Goal: Information Seeking & Learning: Learn about a topic

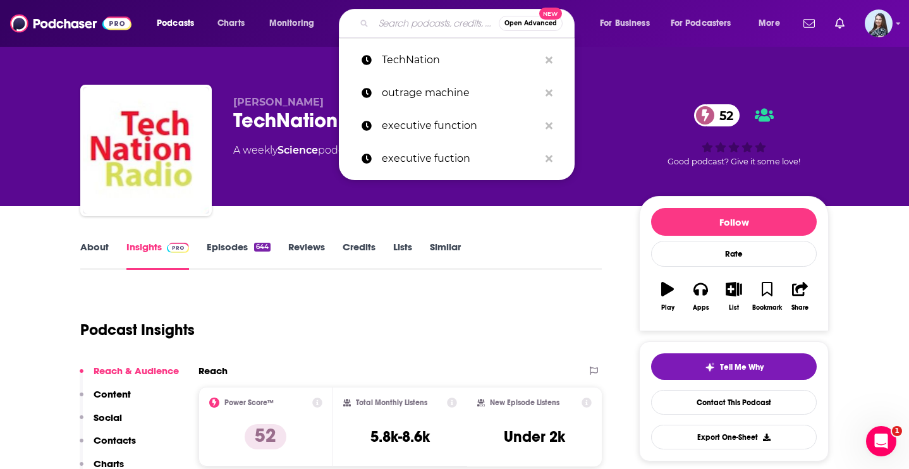
click at [416, 21] on input "Search podcasts, credits, & more..." at bounding box center [436, 23] width 125 height 20
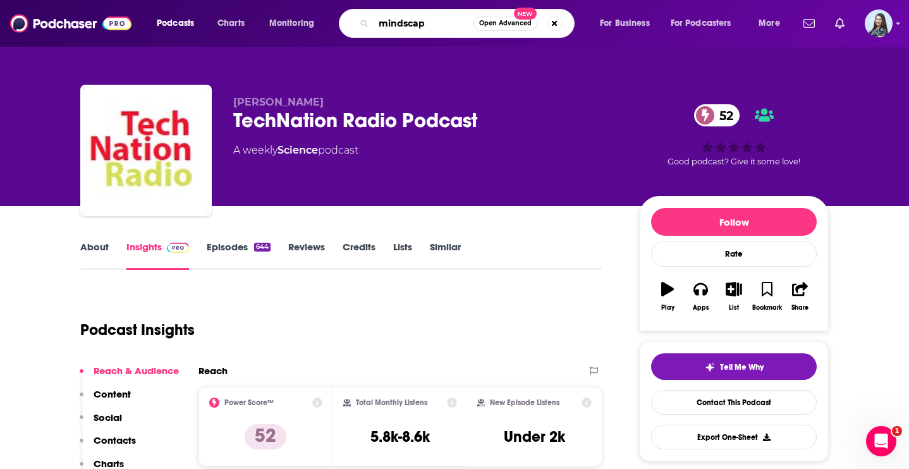
type input "mindscape"
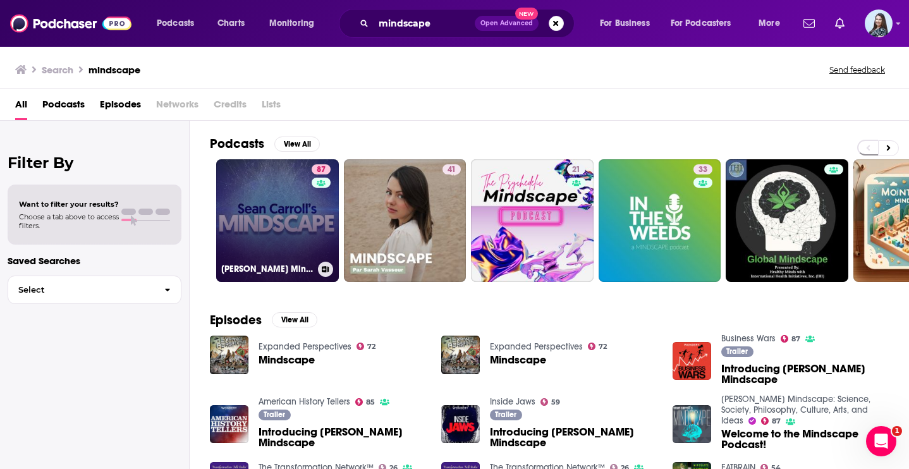
click at [284, 207] on link "87 [PERSON_NAME] Mindscape: Science, Society, Philosophy, Culture, Arts, and Id…" at bounding box center [277, 220] width 123 height 123
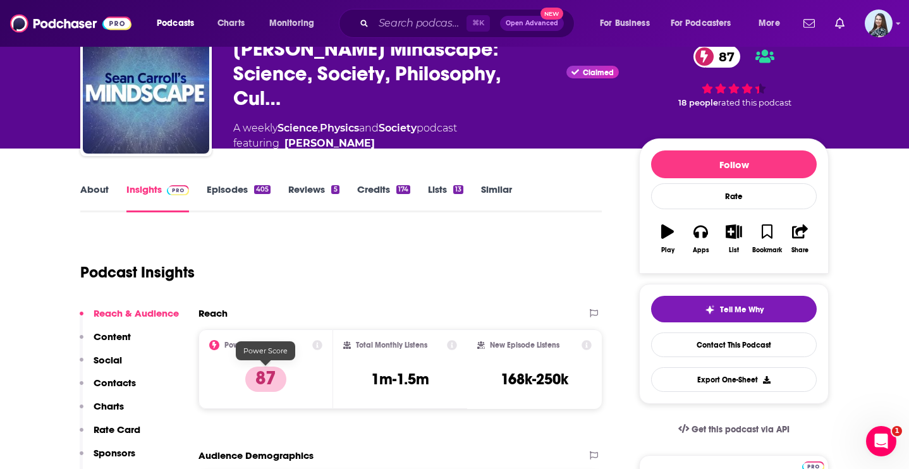
scroll to position [79, 0]
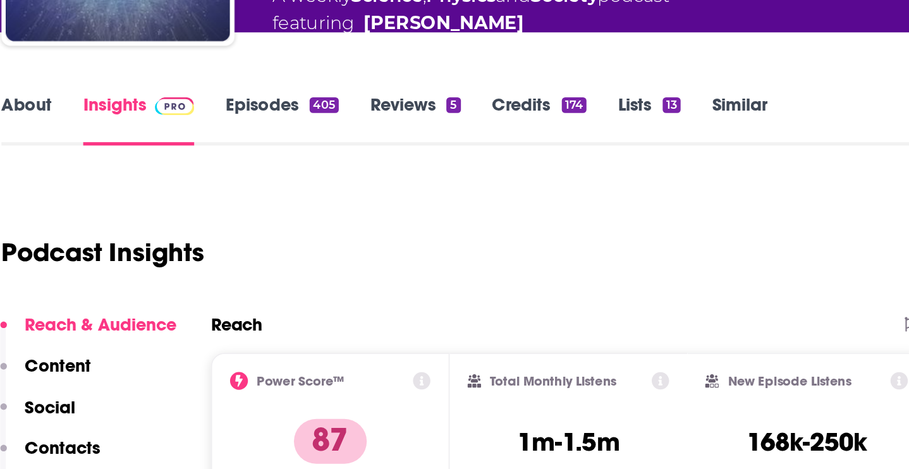
click at [283, 288] on div "Reach" at bounding box center [386, 294] width 377 height 12
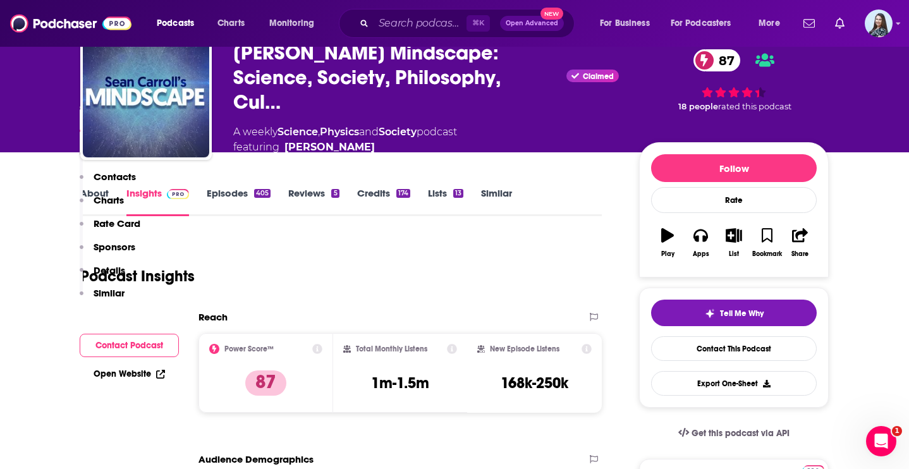
scroll to position [0, 0]
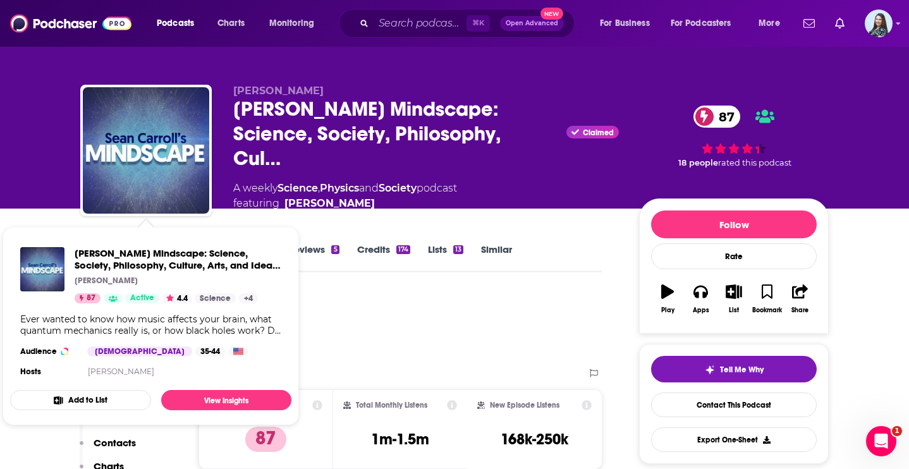
click at [413, 321] on div "Podcast Insights" at bounding box center [335, 325] width 511 height 64
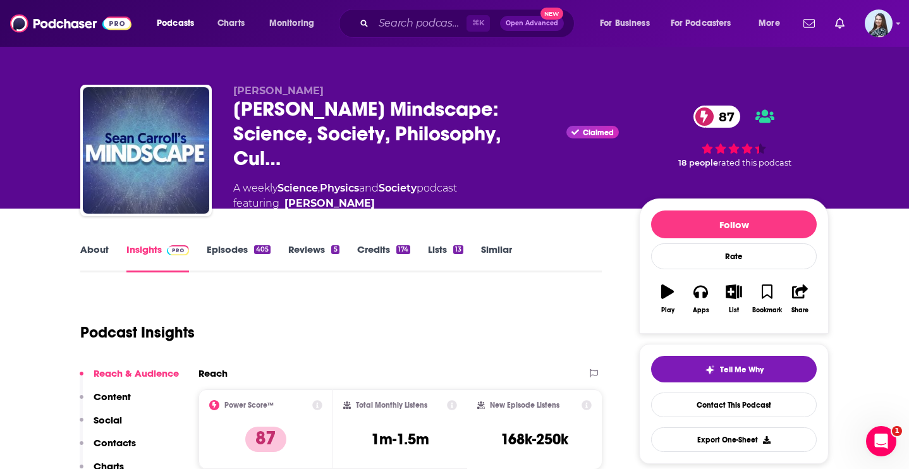
click at [93, 243] on link "About" at bounding box center [94, 257] width 28 height 29
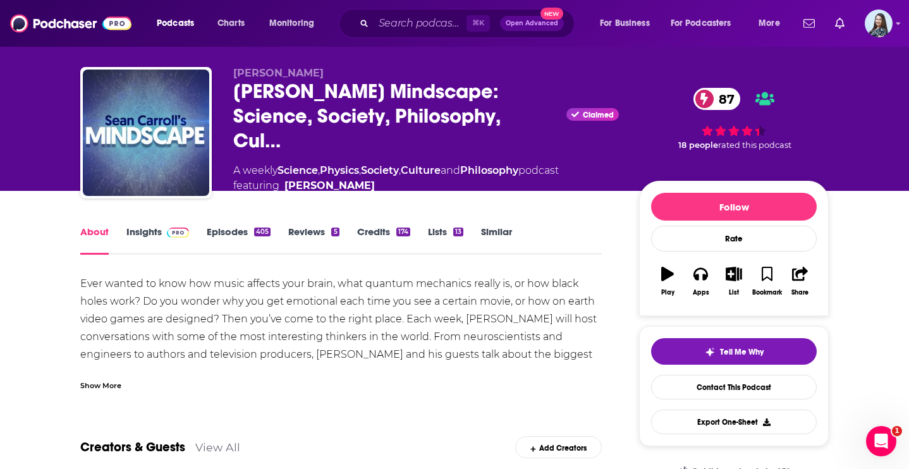
scroll to position [73, 0]
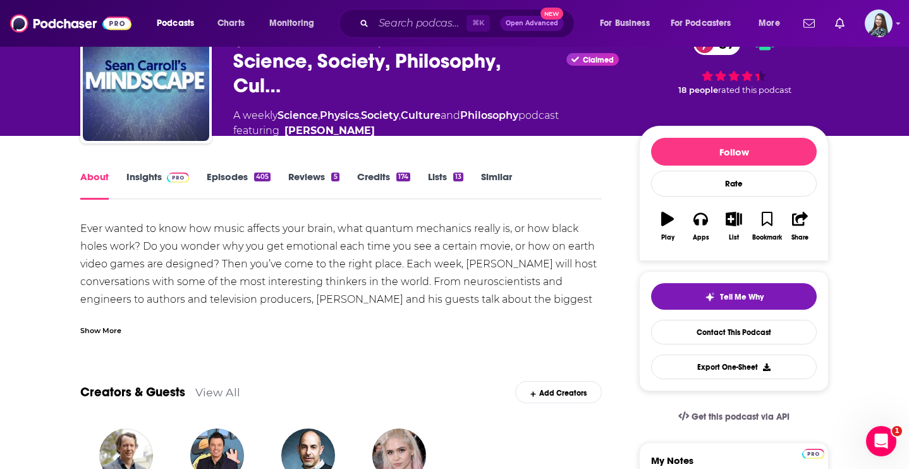
click at [95, 329] on div "Show More" at bounding box center [100, 330] width 41 height 12
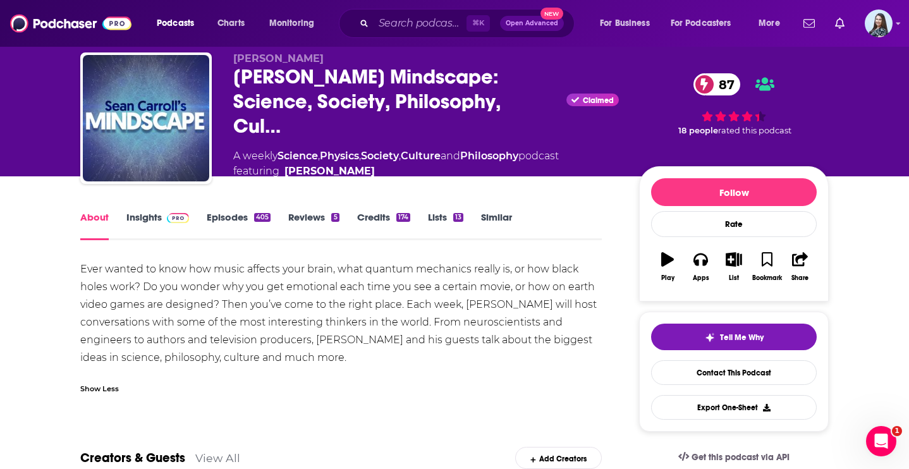
scroll to position [23, 0]
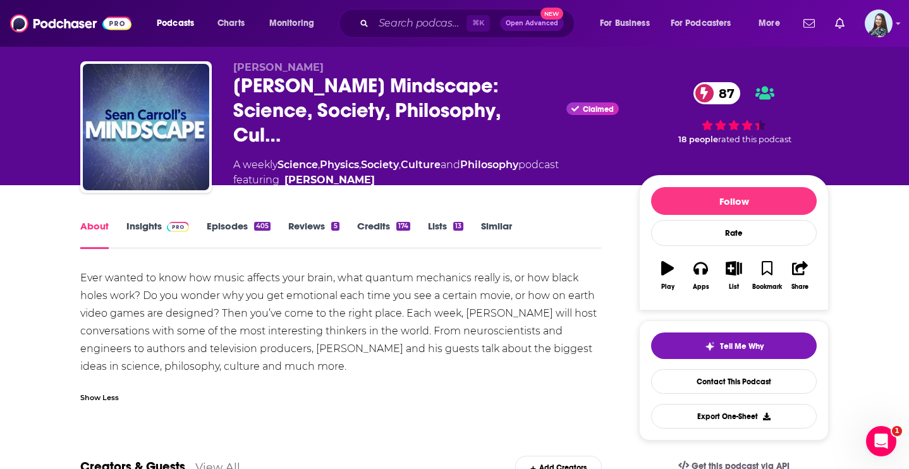
click at [144, 222] on link "Insights" at bounding box center [157, 234] width 63 height 29
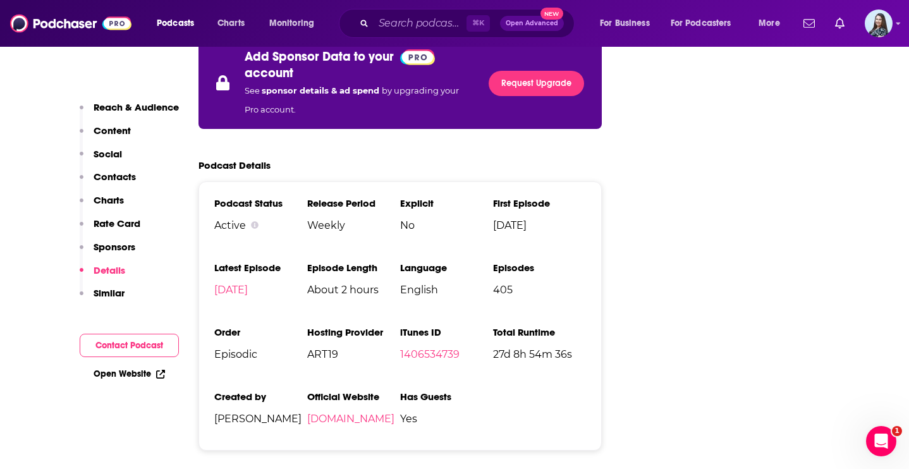
scroll to position [2451, 0]
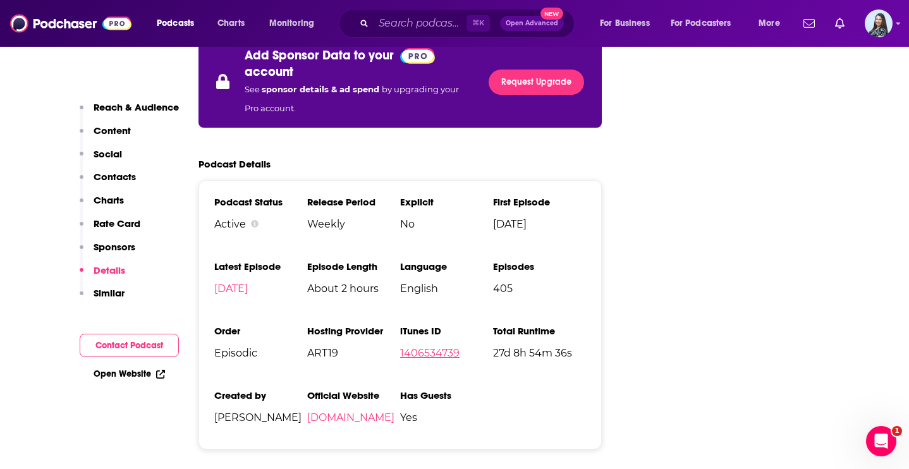
click at [434, 347] on link "1406534739" at bounding box center [429, 353] width 59 height 12
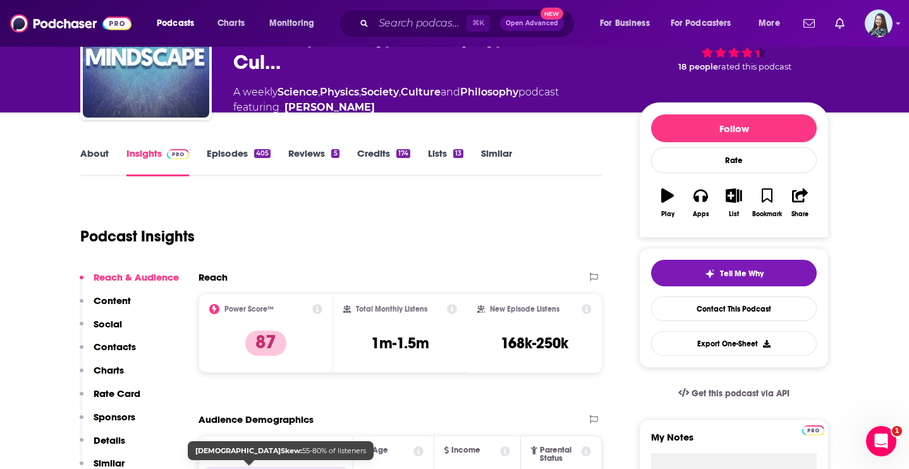
scroll to position [91, 0]
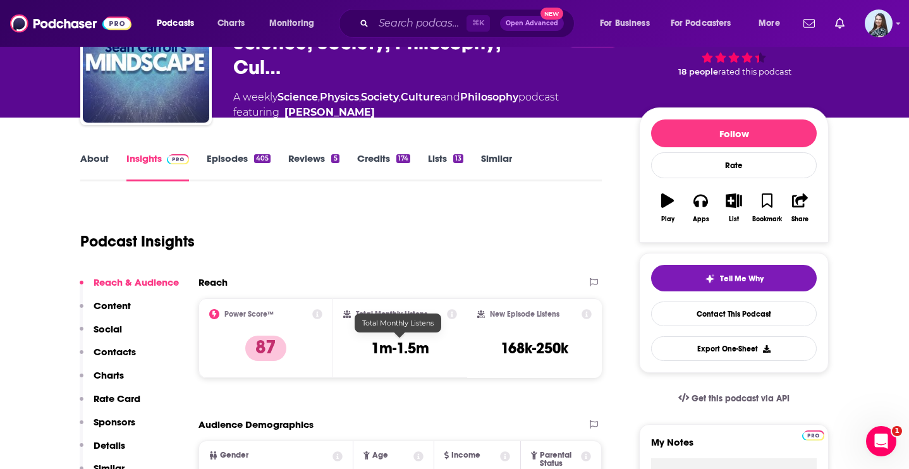
click at [409, 345] on h3 "1m-1.5m" at bounding box center [400, 348] width 58 height 19
copy div "1m-1.5m"
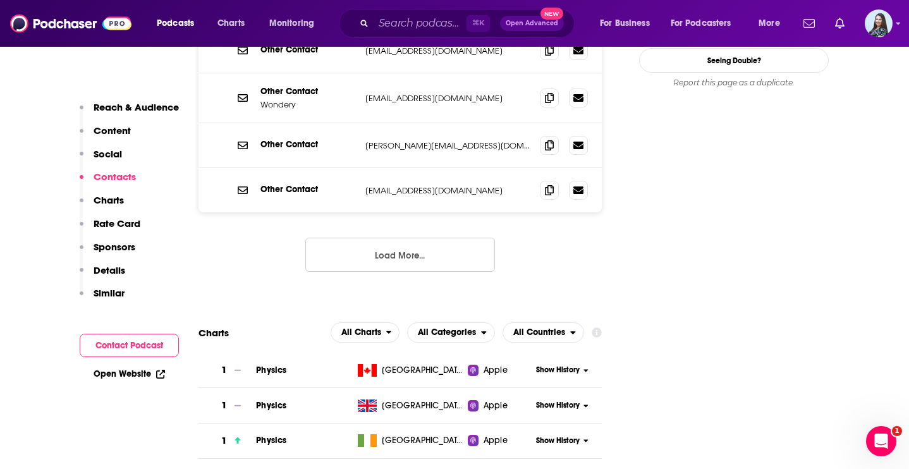
scroll to position [1336, 0]
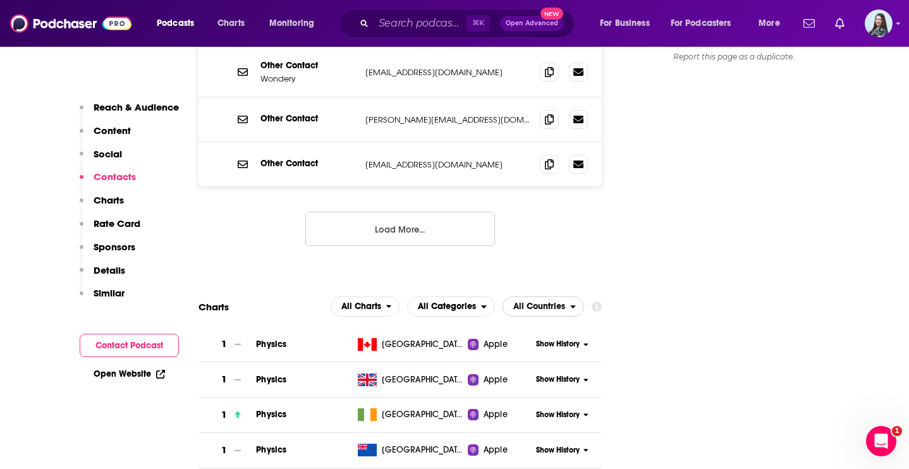
click at [527, 302] on span "All Countries" at bounding box center [539, 306] width 52 height 9
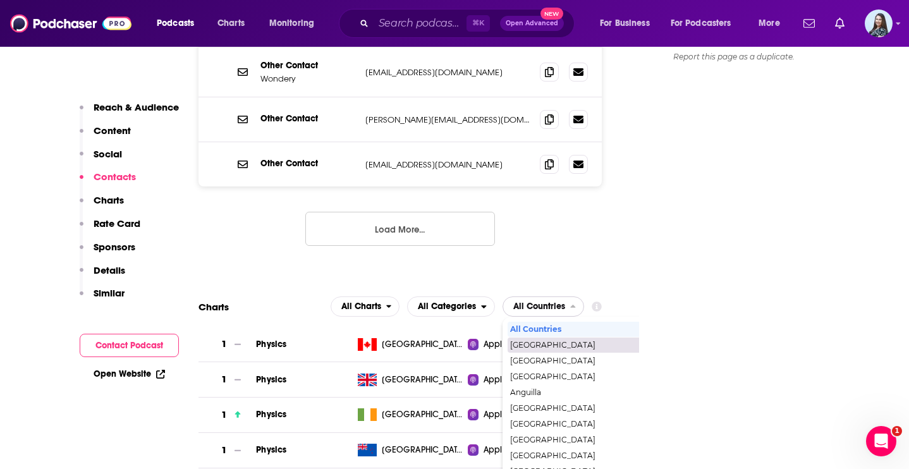
click at [534, 341] on span "[GEOGRAPHIC_DATA]" at bounding box center [597, 345] width 174 height 8
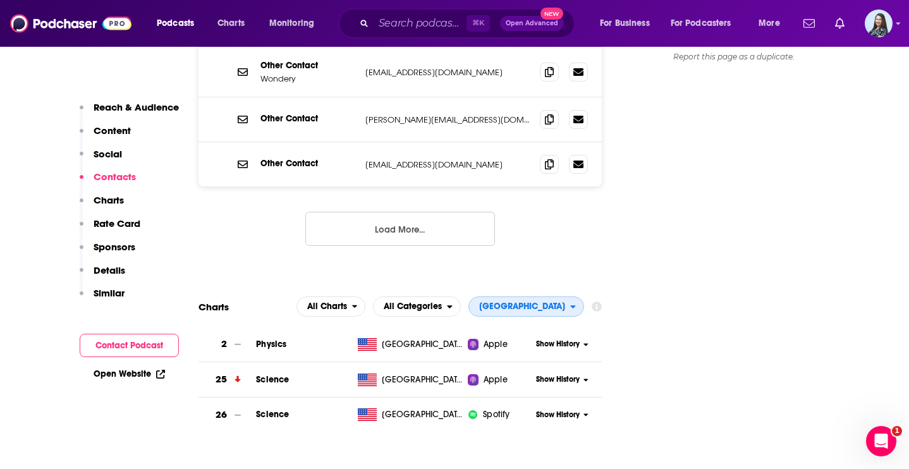
scroll to position [1337, 0]
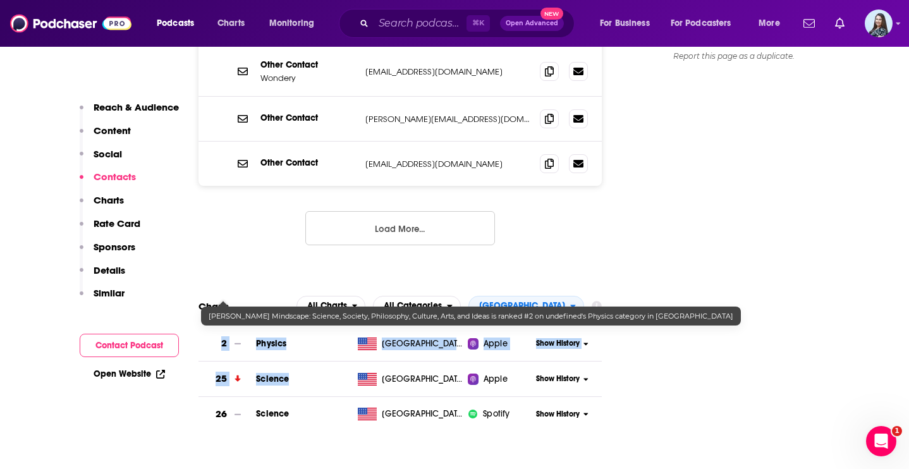
drag, startPoint x: 289, startPoint y: 326, endPoint x: 221, endPoint y: 296, distance: 74.1
click at [221, 326] on tbody "2 Physics [GEOGRAPHIC_DATA] Apple Show History 25 Science United States Apple S…" at bounding box center [399, 379] width 403 height 106
copy tbody "2 Physics United States Apple Show History 25 Science"
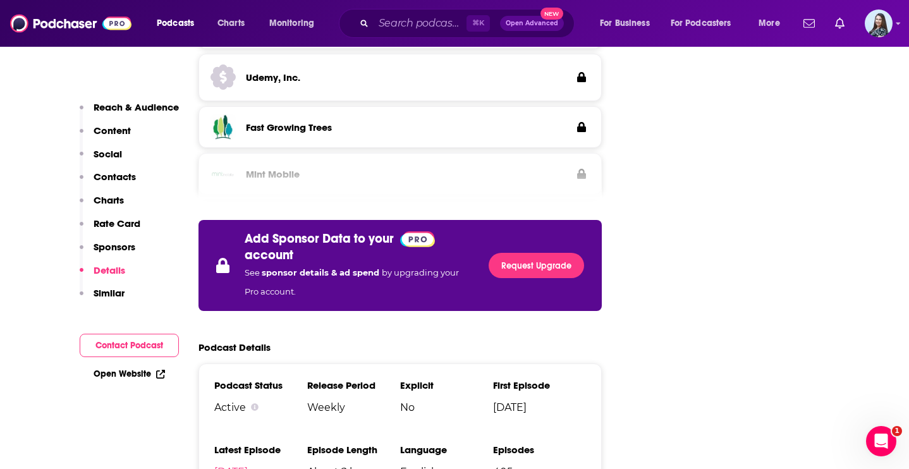
scroll to position [2260, 0]
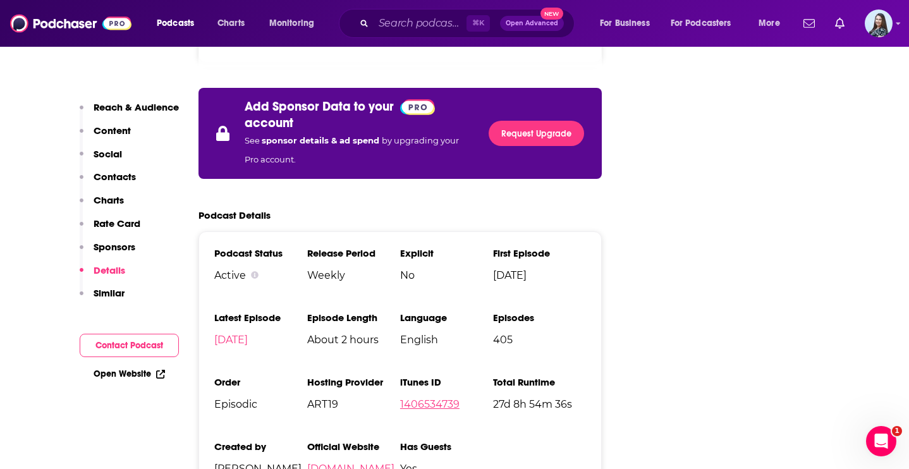
click at [424, 398] on link "1406534739" at bounding box center [429, 404] width 59 height 12
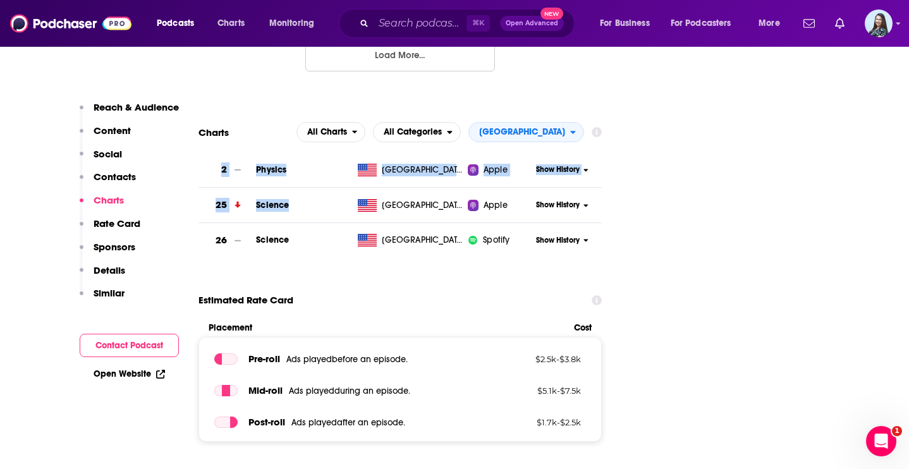
scroll to position [1519, 0]
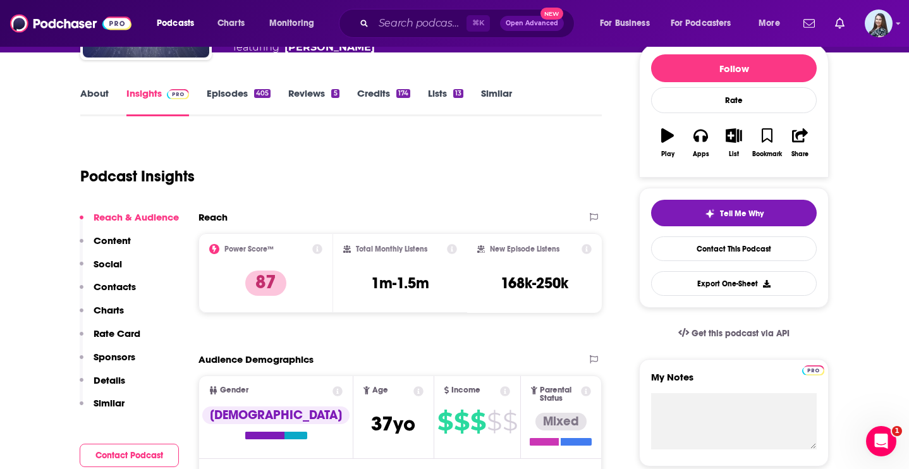
scroll to position [0, 0]
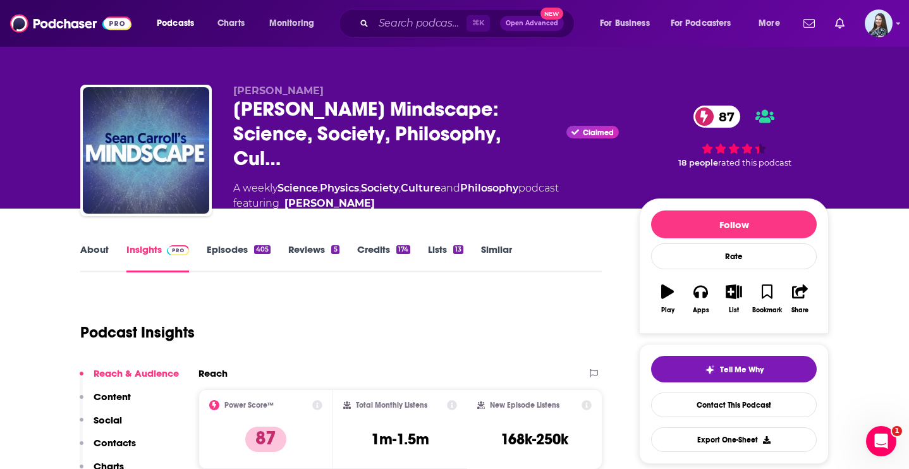
click at [96, 250] on link "About" at bounding box center [94, 257] width 28 height 29
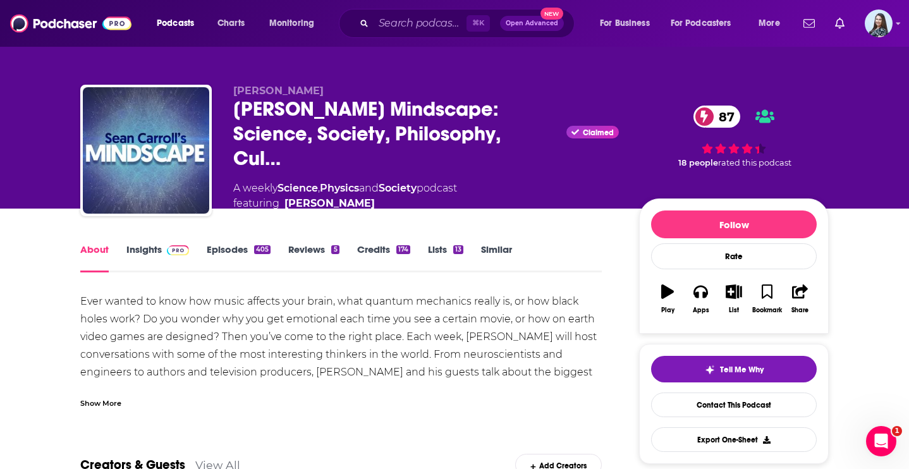
scroll to position [52, 0]
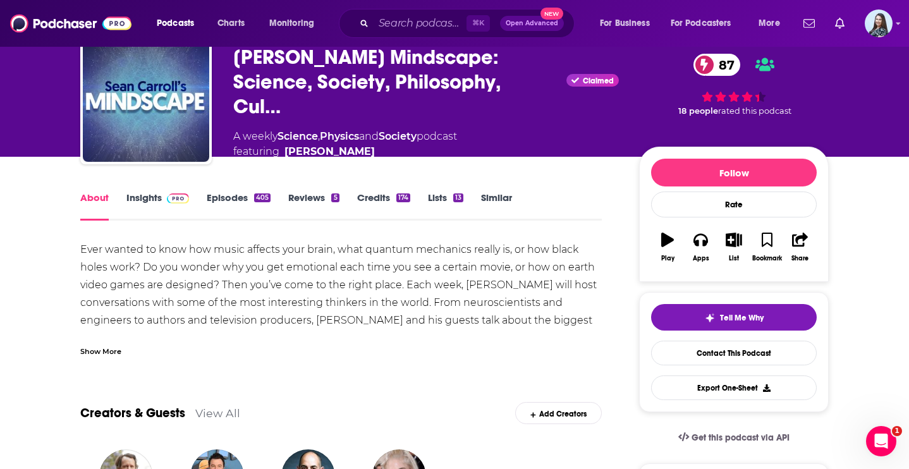
click at [116, 347] on div "Show More" at bounding box center [100, 350] width 41 height 12
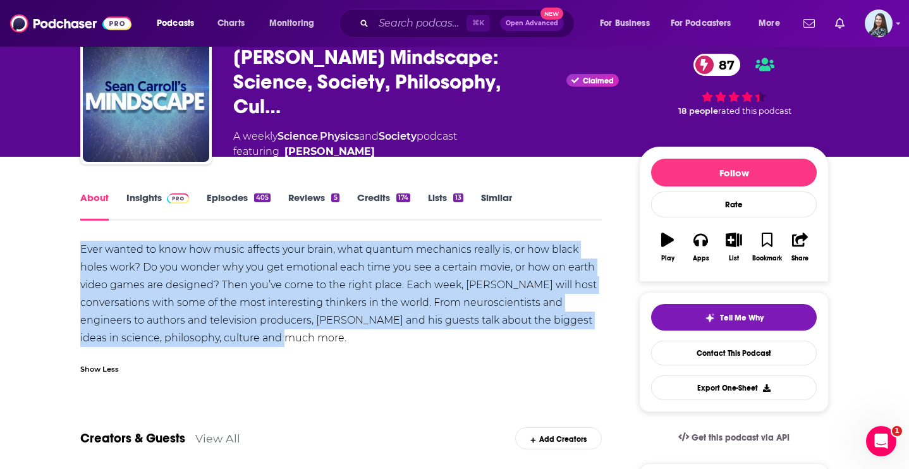
drag, startPoint x: 313, startPoint y: 334, endPoint x: 82, endPoint y: 246, distance: 248.3
click at [82, 246] on div "Ever wanted to know how music affects your brain, what quantum mechanics really…" at bounding box center [340, 294] width 521 height 106
copy div "Ever wanted to know how music affects your brain, what quantum mechanics really…"
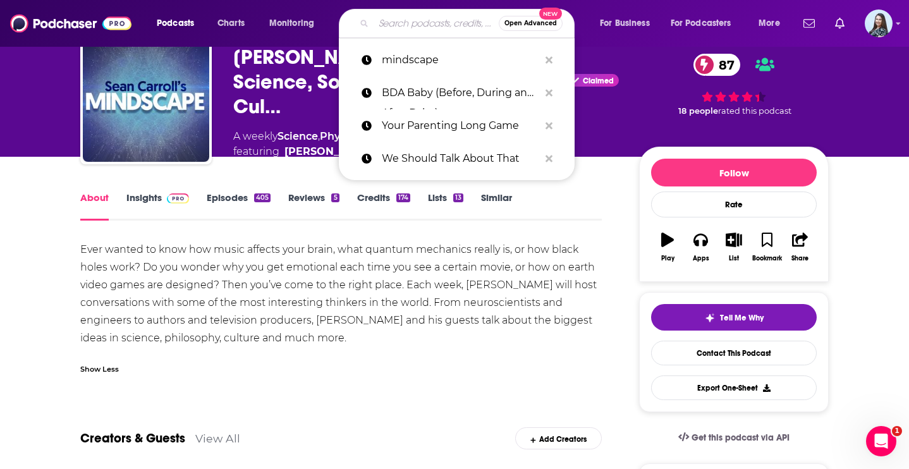
click at [411, 18] on input "Search podcasts, credits, & more..." at bounding box center [436, 23] width 125 height 20
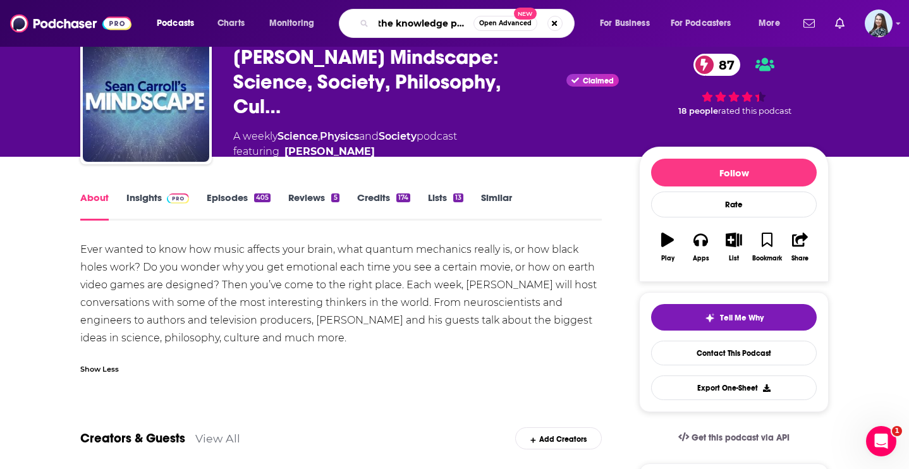
scroll to position [0, 0]
type input "the knowledge project"
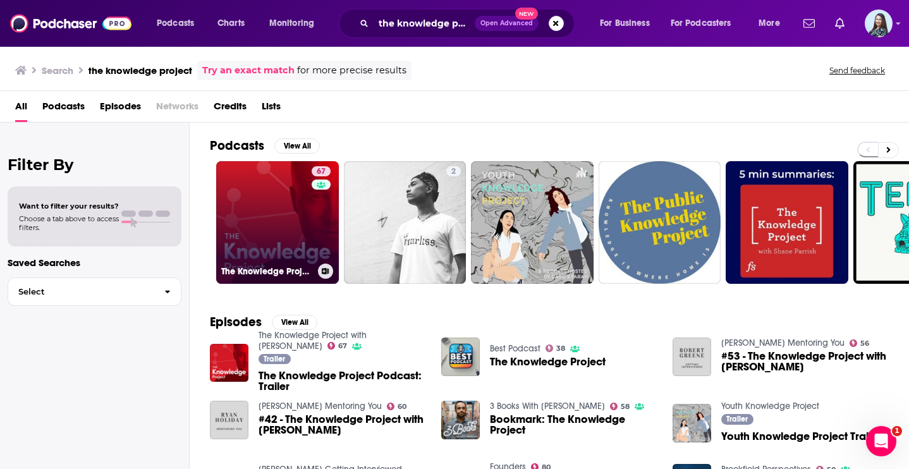
click at [301, 220] on link "67 The Knowledge Project with [PERSON_NAME]" at bounding box center [277, 222] width 123 height 123
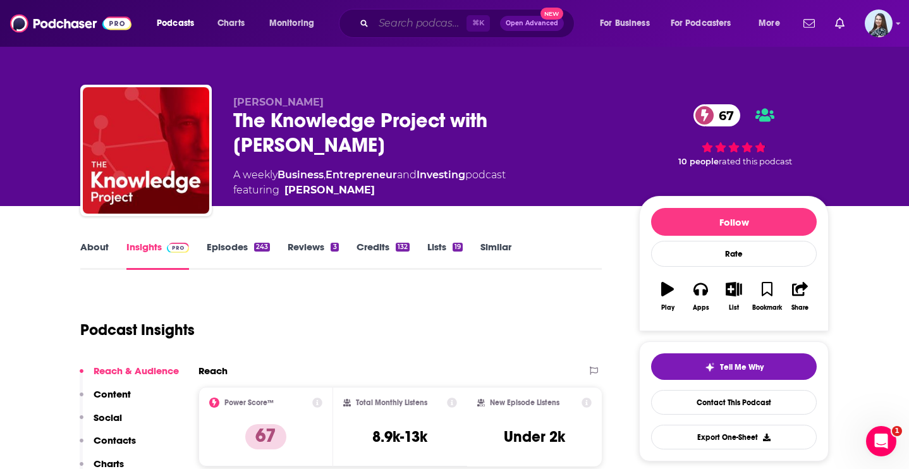
click at [417, 27] on input "Search podcasts, credits, & more..." at bounding box center [420, 23] width 93 height 20
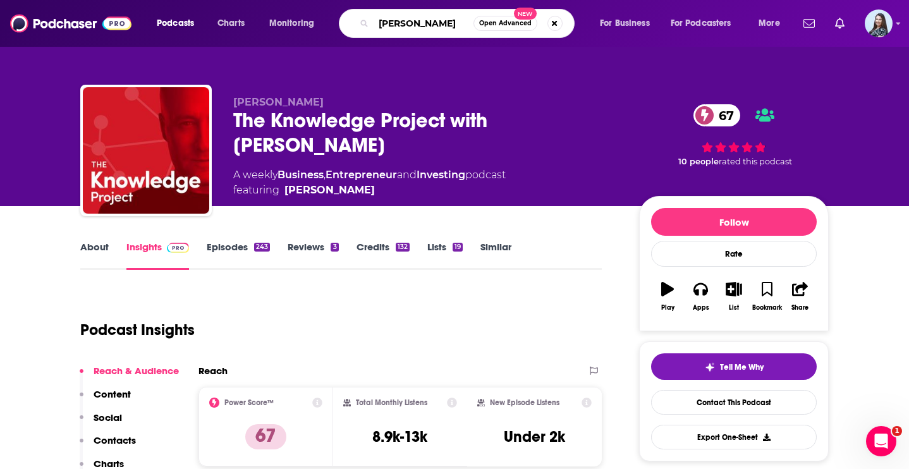
type input "[PERSON_NAME]"
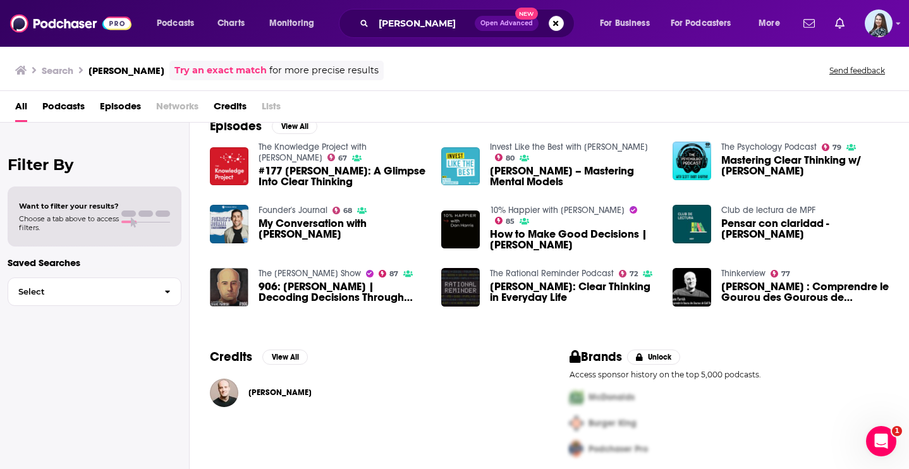
scroll to position [203, 0]
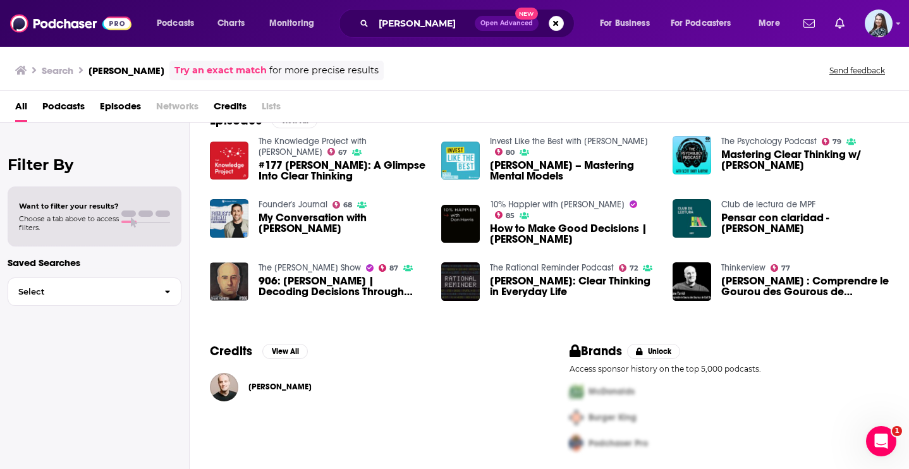
click at [274, 387] on span "[PERSON_NAME]" at bounding box center [279, 387] width 63 height 10
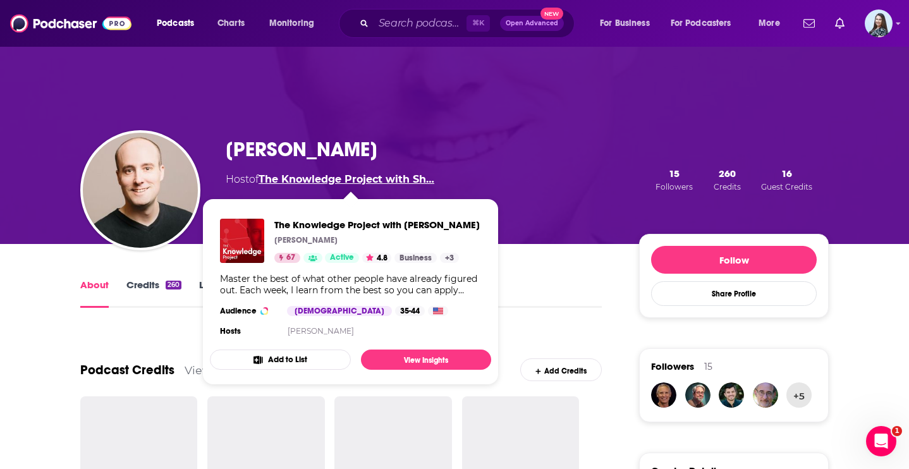
click at [317, 181] on link "The Knowledge Project with Sh…" at bounding box center [346, 179] width 176 height 12
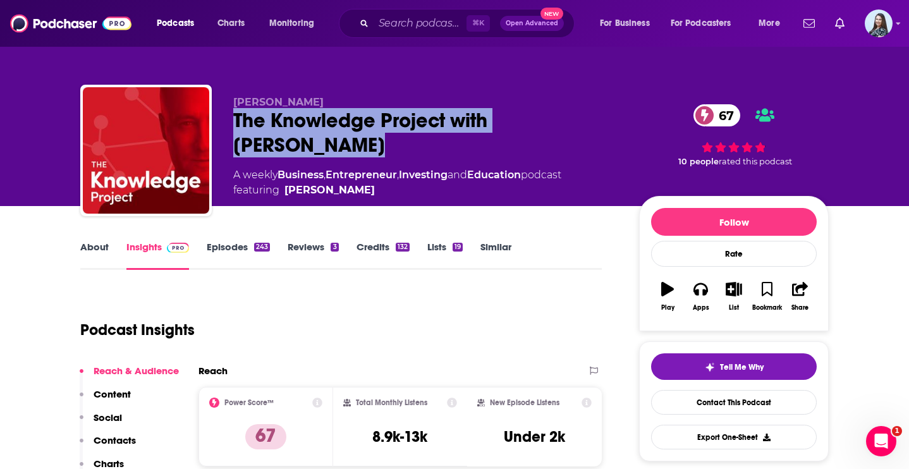
drag, startPoint x: 323, startPoint y: 136, endPoint x: 224, endPoint y: 123, distance: 99.5
click at [224, 123] on div "[PERSON_NAME] The Knowledge Project with [PERSON_NAME] 67 A weekly Business , E…" at bounding box center [454, 153] width 748 height 137
copy h2 "The Knowledge Project with [PERSON_NAME]"
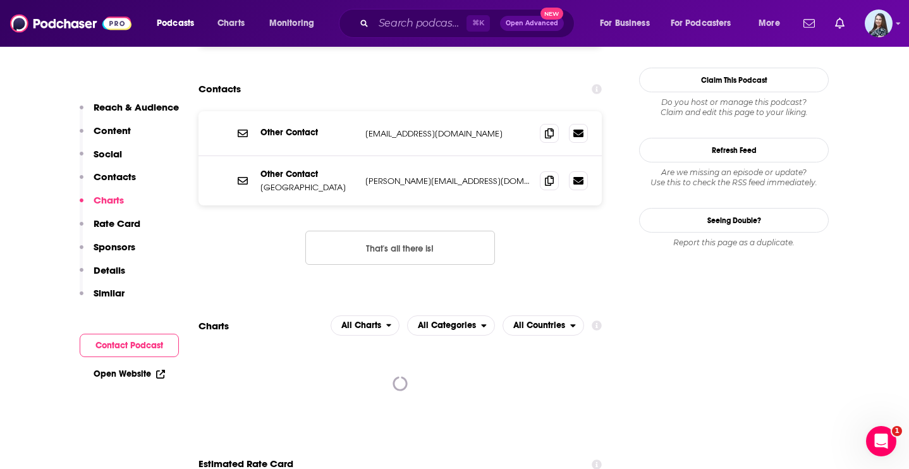
scroll to position [1266, 0]
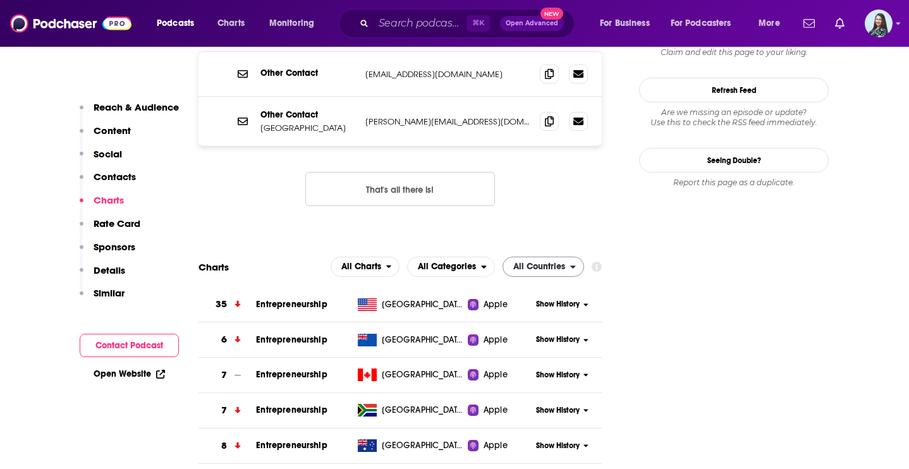
scroll to position [1324, 0]
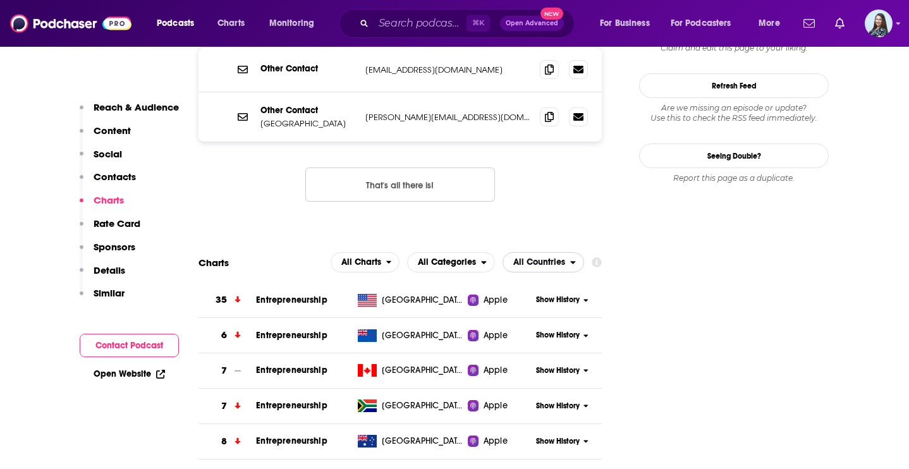
click at [538, 258] on span "All Countries" at bounding box center [539, 262] width 52 height 9
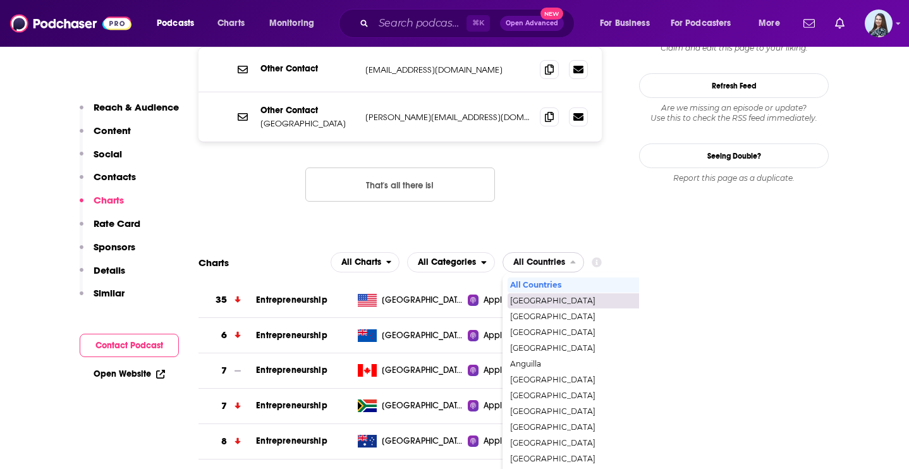
click at [538, 297] on span "[GEOGRAPHIC_DATA]" at bounding box center [597, 301] width 174 height 8
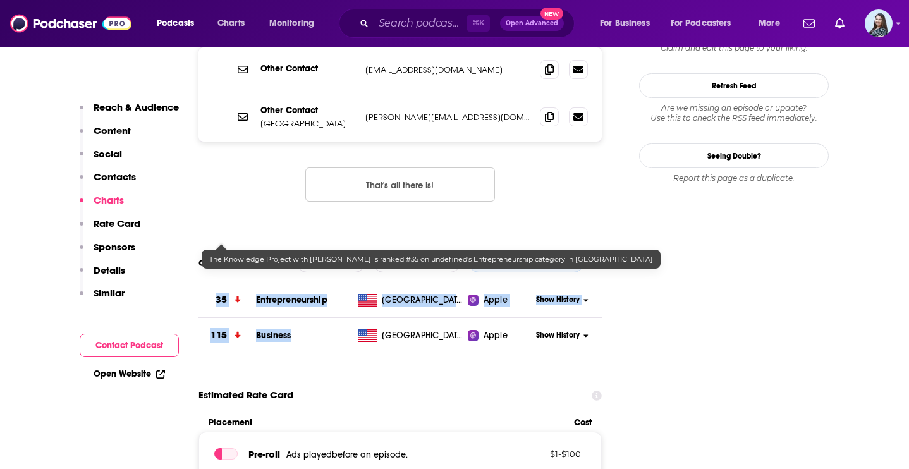
drag, startPoint x: 306, startPoint y: 276, endPoint x: 212, endPoint y: 240, distance: 100.8
click at [212, 283] on tbody "35 Entrepreneurship United States Apple Show History 115 Business United States…" at bounding box center [399, 318] width 403 height 70
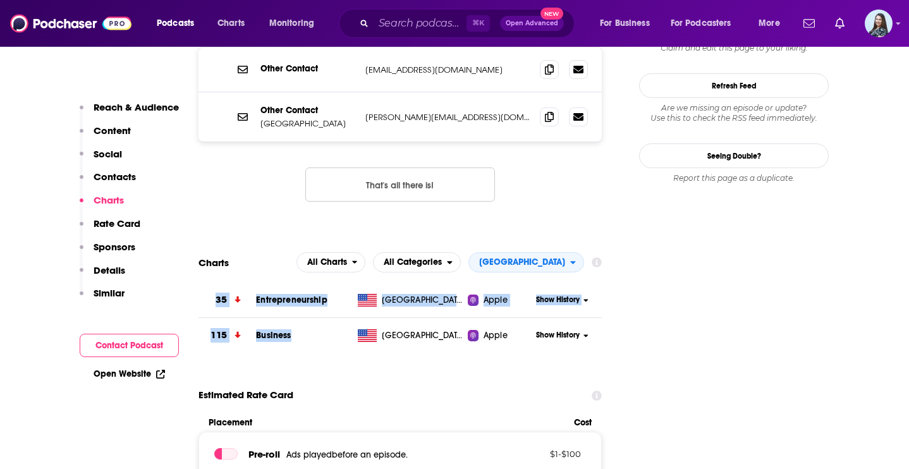
copy tbody "35 Entrepreneurship United States Apple Show History 115 Business"
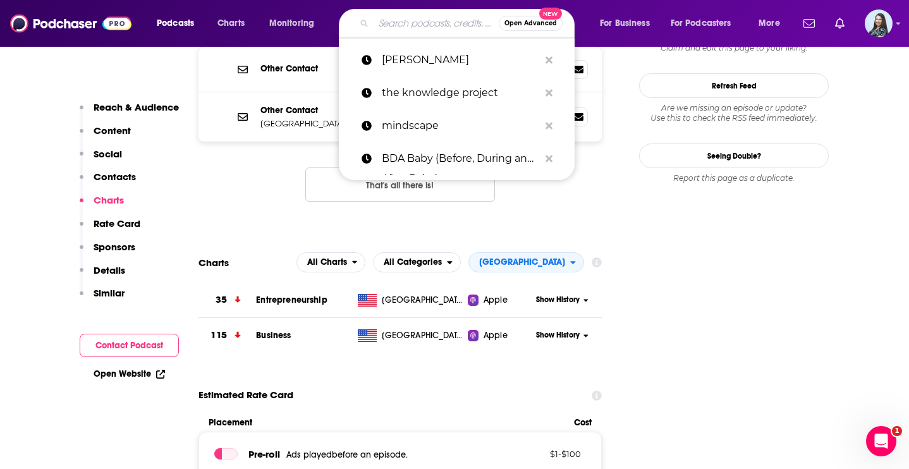
click at [433, 30] on input "Search podcasts, credits, & more..." at bounding box center [436, 23] width 125 height 20
paste input "The Hanania Show"
type input "The Hanania Show"
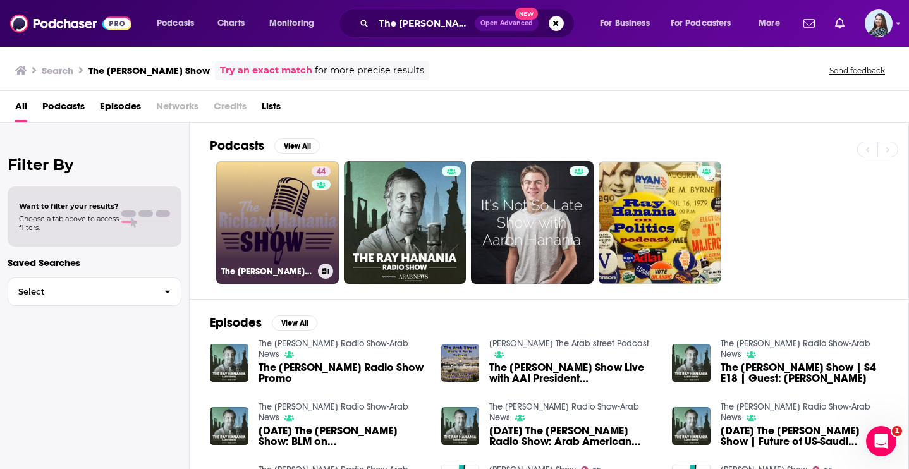
click at [290, 246] on link "44 The Hanania Show" at bounding box center [277, 222] width 123 height 123
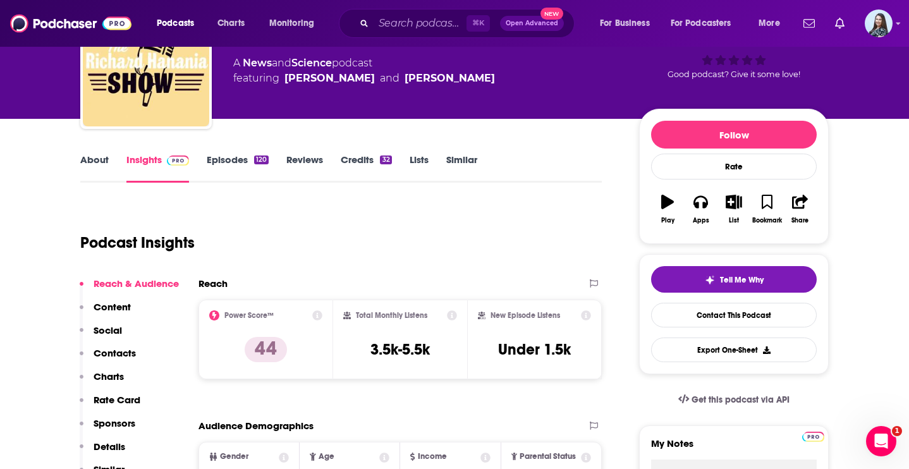
scroll to position [88, 0]
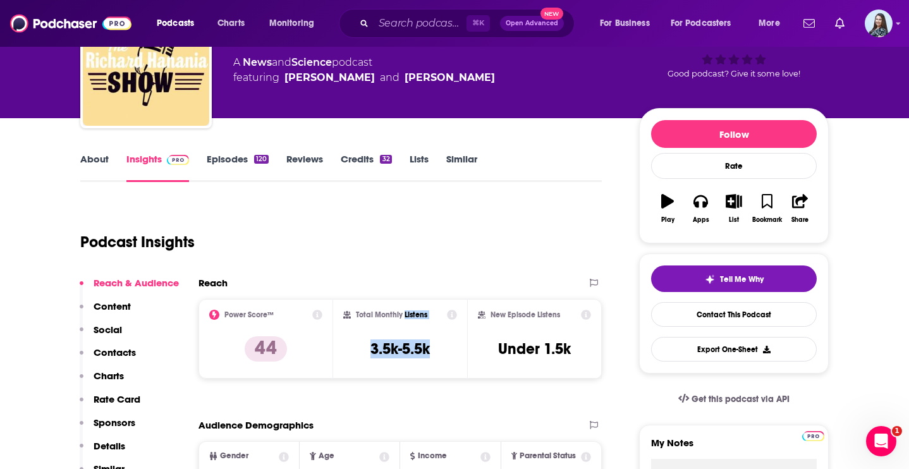
drag, startPoint x: 429, startPoint y: 345, endPoint x: 404, endPoint y: 316, distance: 37.7
click at [404, 316] on div "Total Monthly Listens 3.5k-5.5k" at bounding box center [400, 339] width 114 height 58
copy div "Listens 3.5k-5.5k"
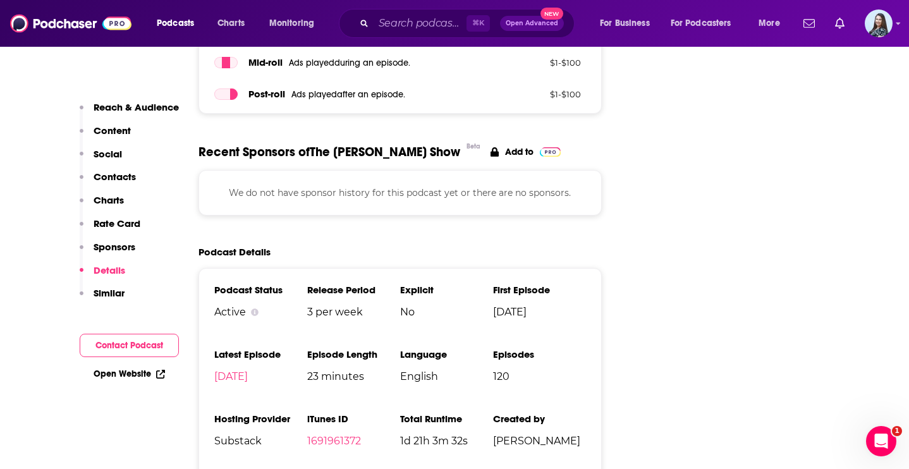
scroll to position [1620, 0]
